Goal: Information Seeking & Learning: Learn about a topic

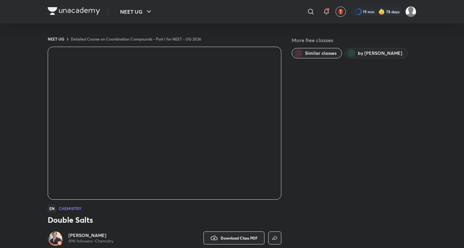
scroll to position [13, 0]
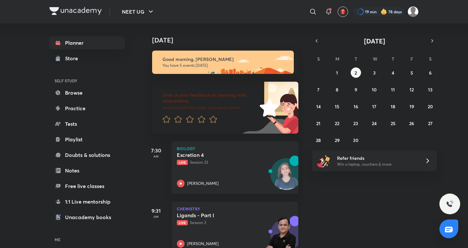
click at [195, 220] on p "Live Session 2" at bounding box center [228, 223] width 102 height 6
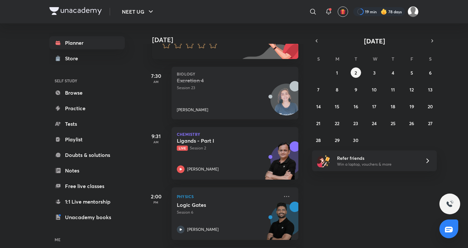
scroll to position [108, 0]
